Goal: Use online tool/utility: Utilize a website feature to perform a specific function

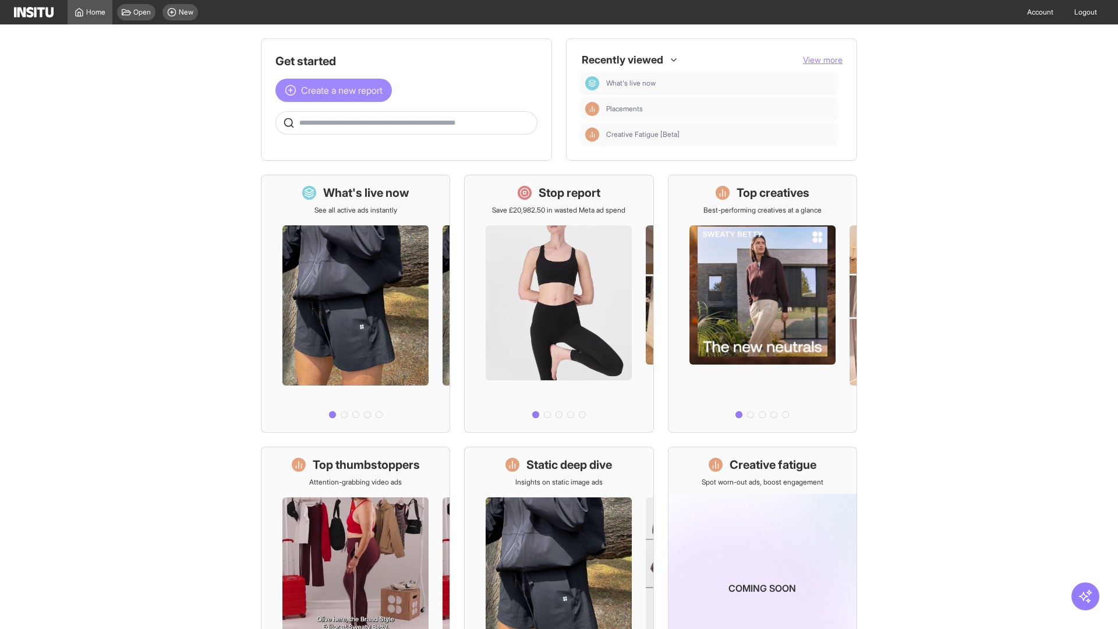
click at [337, 90] on span "Create a new report" at bounding box center [342, 90] width 82 height 14
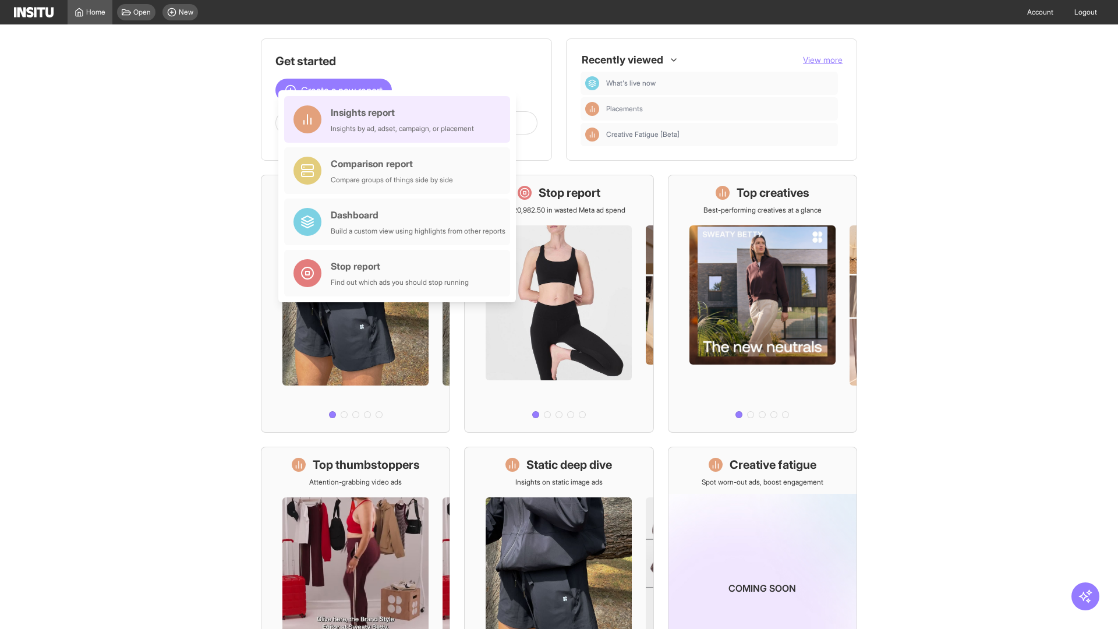
click at [400, 119] on div "Insights report Insights by ad, adset, campaign, or placement" at bounding box center [402, 119] width 143 height 28
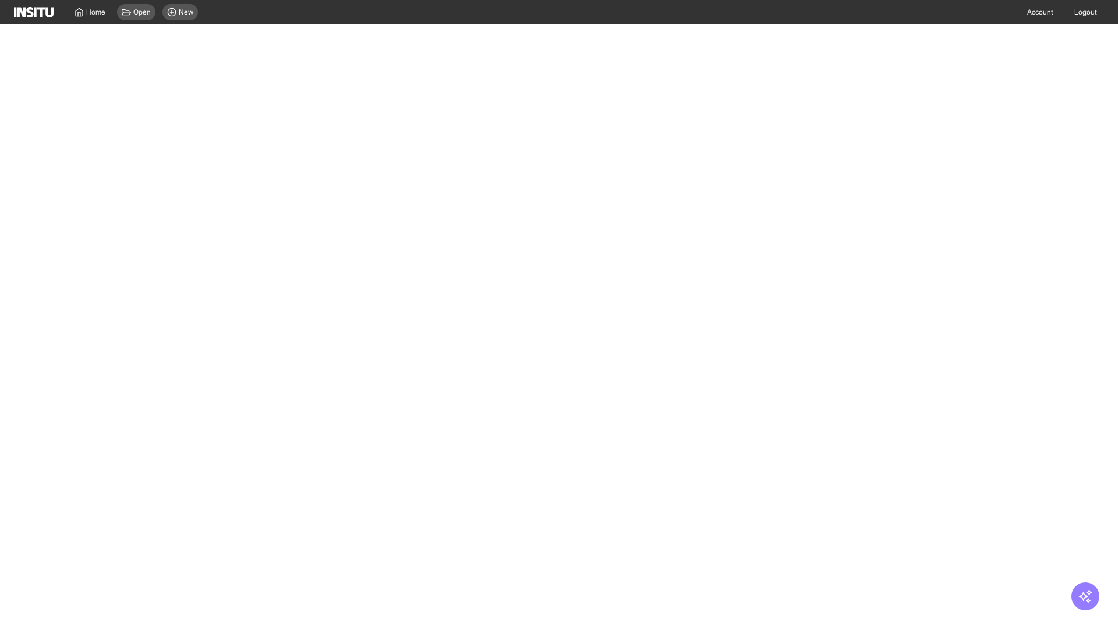
select select "**"
